Goal: Transaction & Acquisition: Purchase product/service

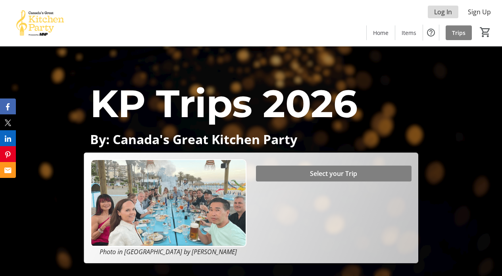
click at [441, 11] on span "Log In" at bounding box center [444, 12] width 18 height 10
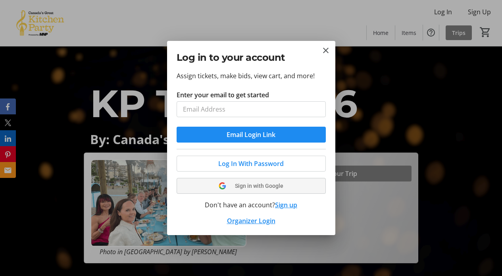
click at [249, 184] on span at bounding box center [251, 185] width 149 height 19
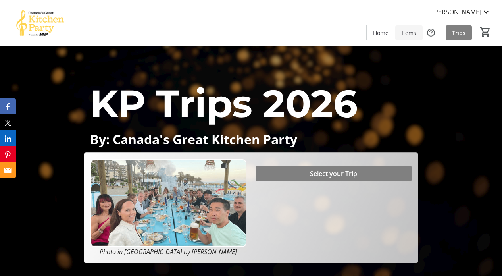
click at [409, 33] on span "Items" at bounding box center [409, 33] width 15 height 8
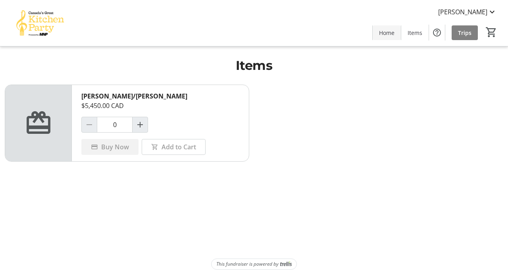
click at [388, 35] on span "Home" at bounding box center [386, 33] width 15 height 8
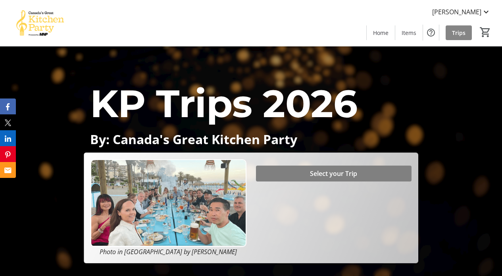
click at [462, 33] on span "Trips" at bounding box center [459, 33] width 14 height 8
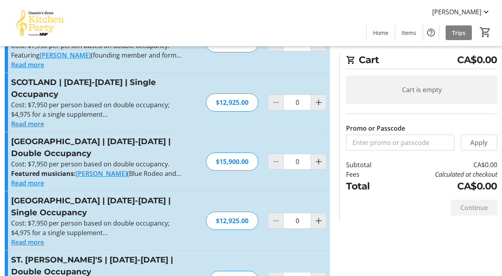
scroll to position [288, 0]
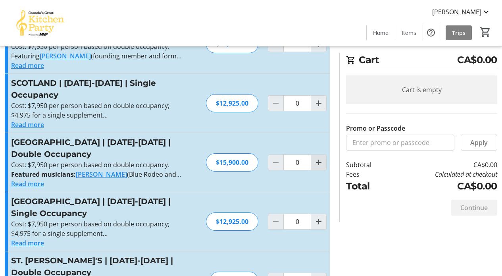
click at [318, 158] on mat-icon "Increment by one" at bounding box center [319, 163] width 10 height 10
type input "1"
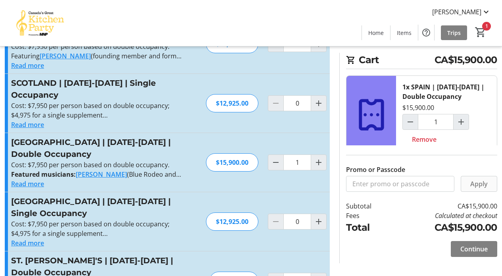
click at [485, 182] on span "Apply" at bounding box center [479, 184] width 17 height 10
click at [465, 249] on span "Continue" at bounding box center [474, 249] width 27 height 10
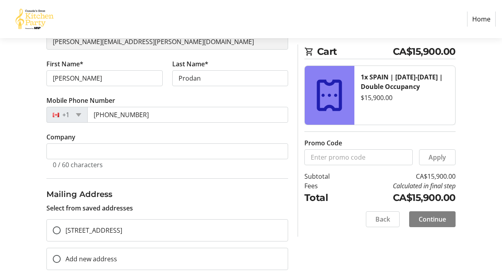
scroll to position [133, 0]
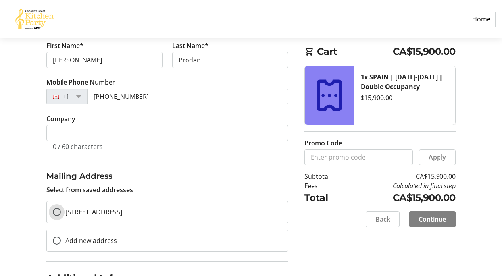
click at [58, 210] on input "[STREET_ADDRESS]" at bounding box center [57, 212] width 8 height 8
radio input "true"
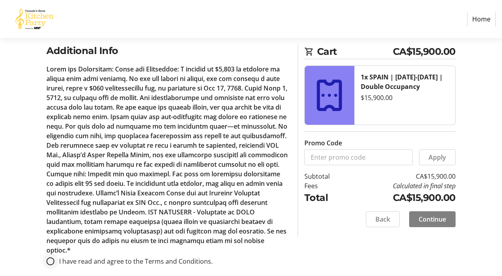
scroll to position [360, 0]
click at [50, 258] on input "I have read and agree to the Terms and Conditions." at bounding box center [50, 262] width 8 height 8
radio input "true"
click at [436, 220] on span "Continue" at bounding box center [432, 220] width 27 height 10
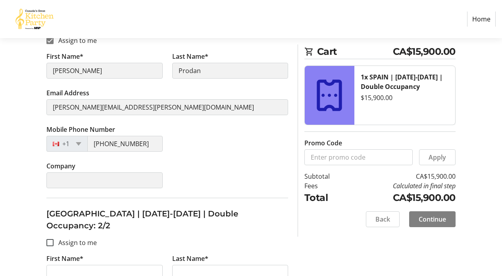
scroll to position [201, 0]
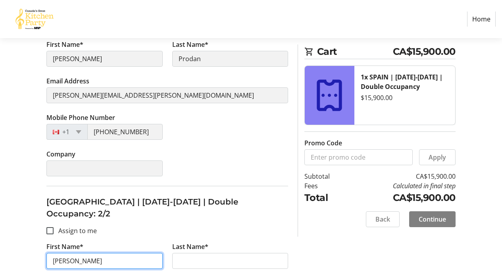
type input "[PERSON_NAME]"
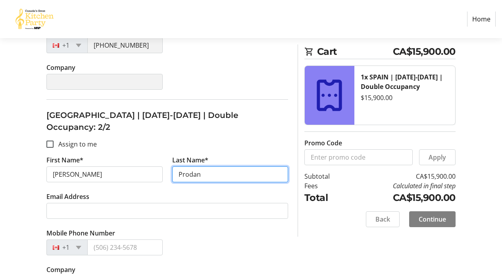
scroll to position [290, 0]
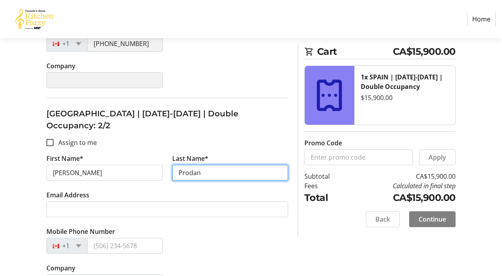
type input "Prodan"
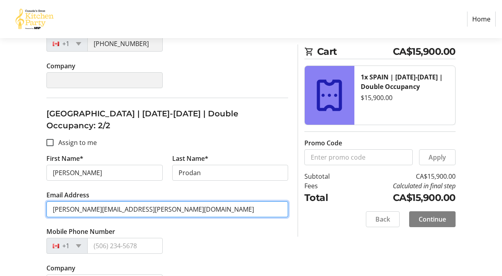
type input "[PERSON_NAME][EMAIL_ADDRESS][PERSON_NAME][DOMAIN_NAME]"
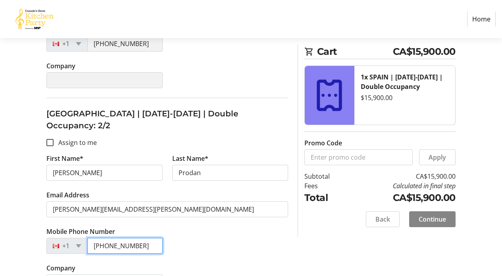
type input "[PHONE_NUMBER]"
click at [431, 217] on span "Continue" at bounding box center [432, 220] width 27 height 10
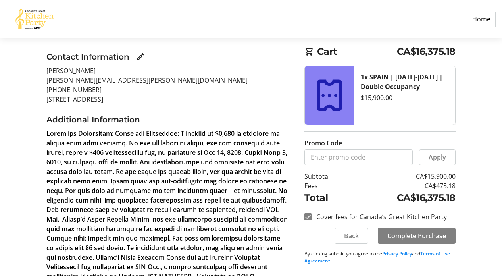
scroll to position [93, 0]
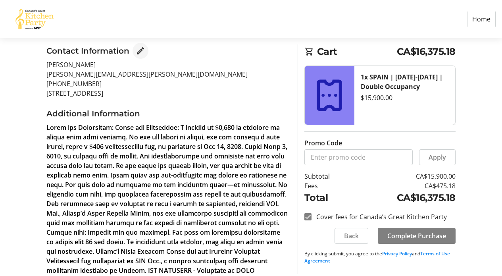
click at [139, 52] on mat-icon "Edit Contact Information" at bounding box center [141, 51] width 10 height 10
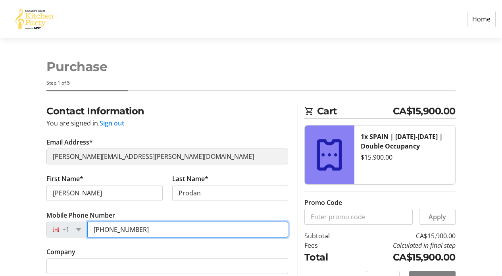
click at [280, 230] on input "[PHONE_NUMBER]" at bounding box center [187, 230] width 201 height 16
type input "[PHONE_NUMBER]"
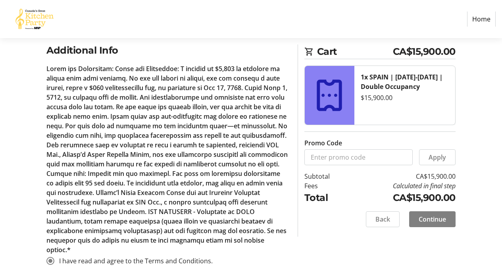
scroll to position [360, 0]
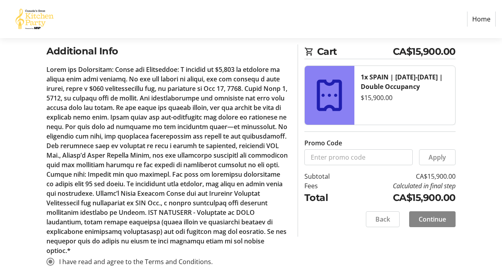
click at [429, 220] on span "Continue" at bounding box center [432, 220] width 27 height 10
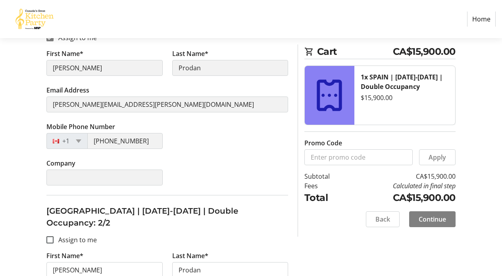
scroll to position [193, 0]
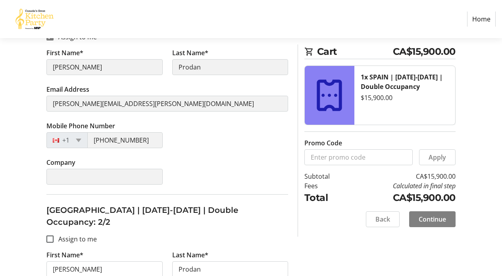
click at [431, 218] on span "Continue" at bounding box center [432, 220] width 27 height 10
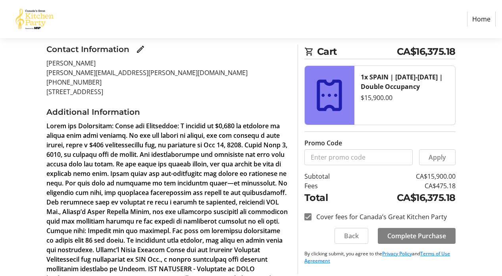
scroll to position [97, 0]
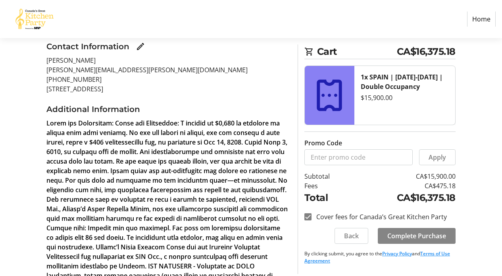
click at [412, 235] on span "Complete Purchase" at bounding box center [417, 236] width 59 height 10
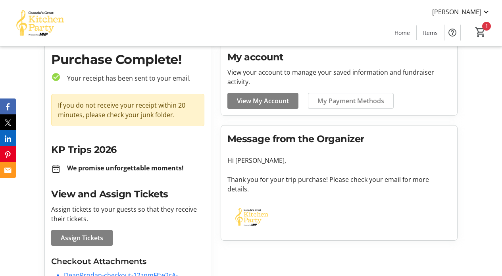
scroll to position [25, 0]
